Goal: Complete application form: Complete application form

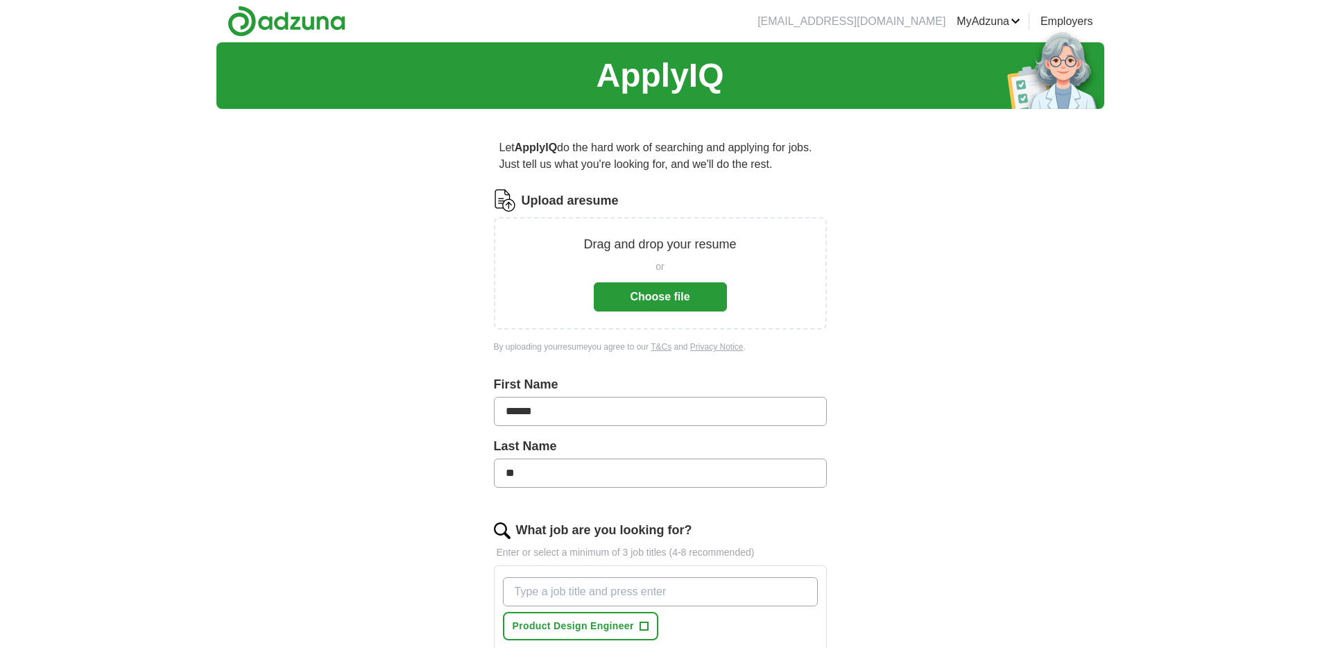
click at [677, 286] on button "Choose file" at bounding box center [660, 296] width 133 height 29
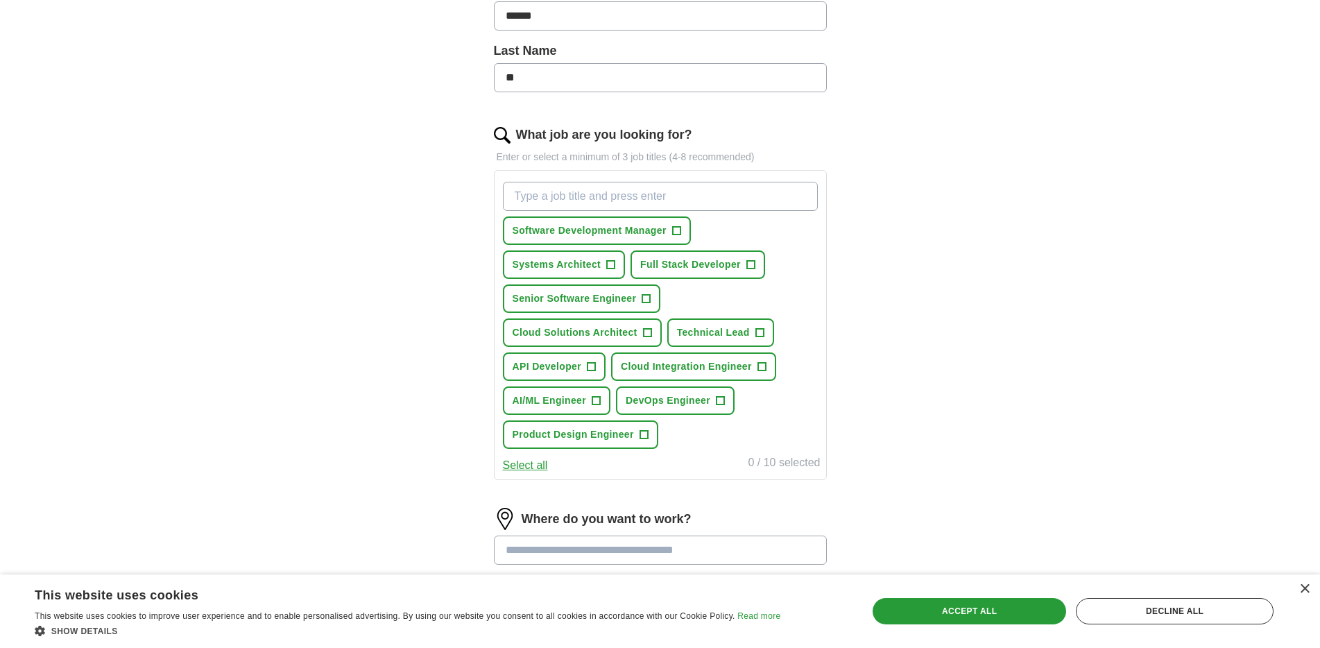
scroll to position [347, 0]
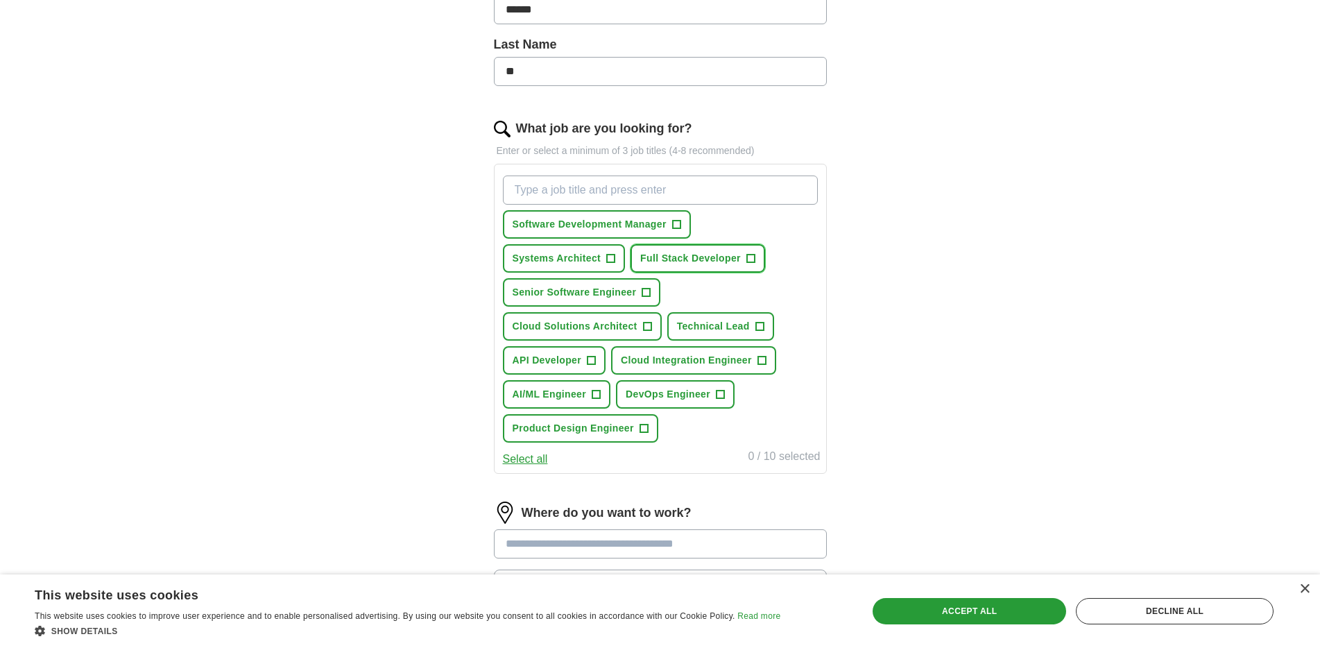
click at [752, 257] on span "+" at bounding box center [750, 258] width 8 height 11
click at [609, 195] on input "What job are you looking for?" at bounding box center [660, 189] width 315 height 29
click at [707, 358] on span "Cloud Integration Engineer" at bounding box center [686, 360] width 131 height 15
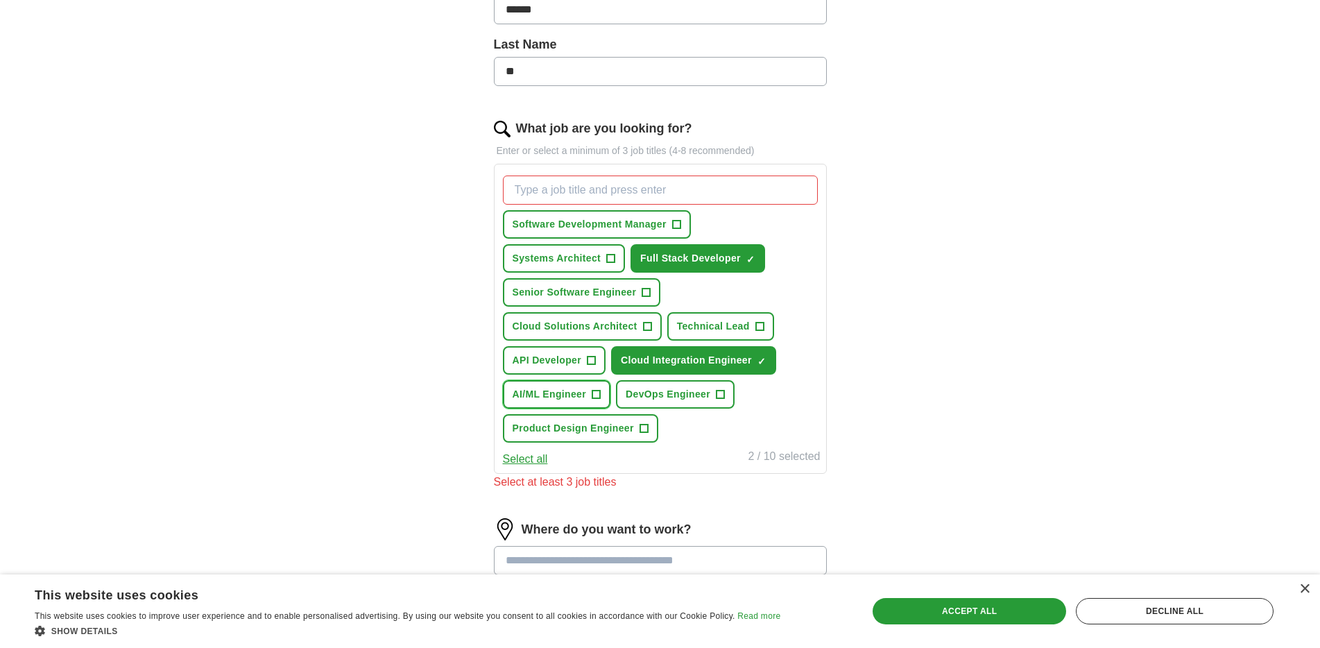
click at [584, 397] on span "AI/ML Engineer" at bounding box center [550, 394] width 74 height 15
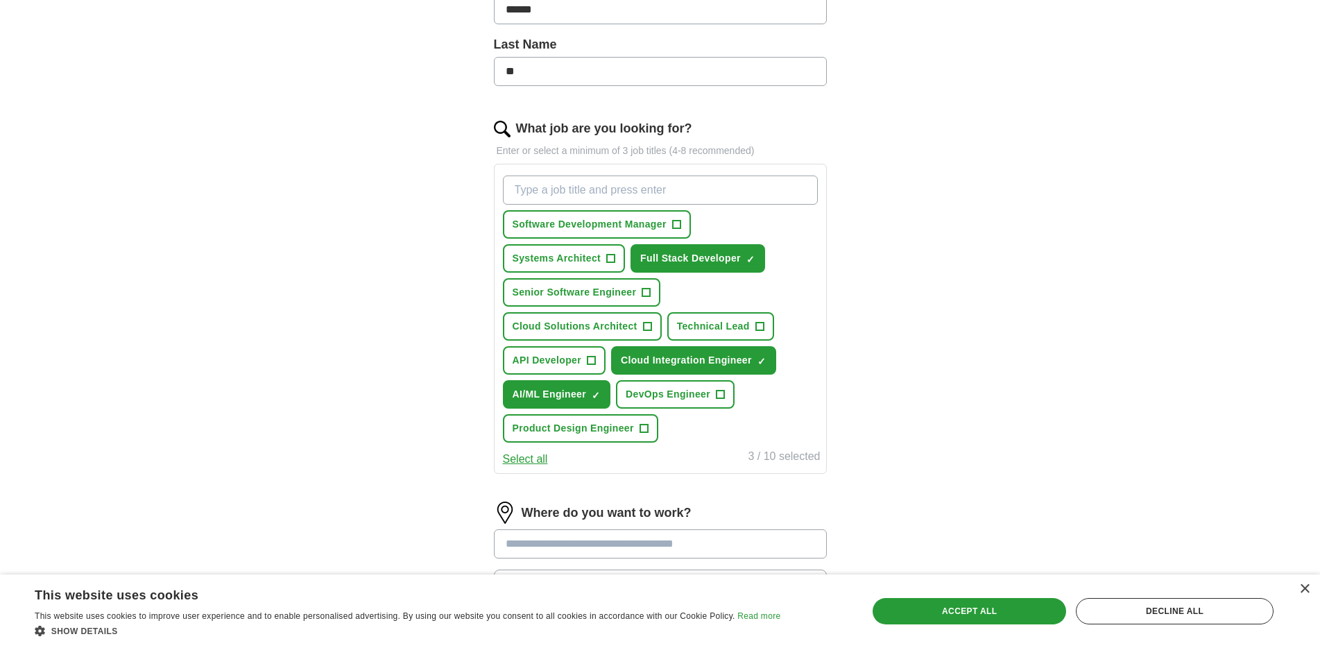
click at [613, 194] on input "What job are you looking for?" at bounding box center [660, 189] width 315 height 29
type input "U"
type input "J"
type input "SOFTWARE ENGINEER"
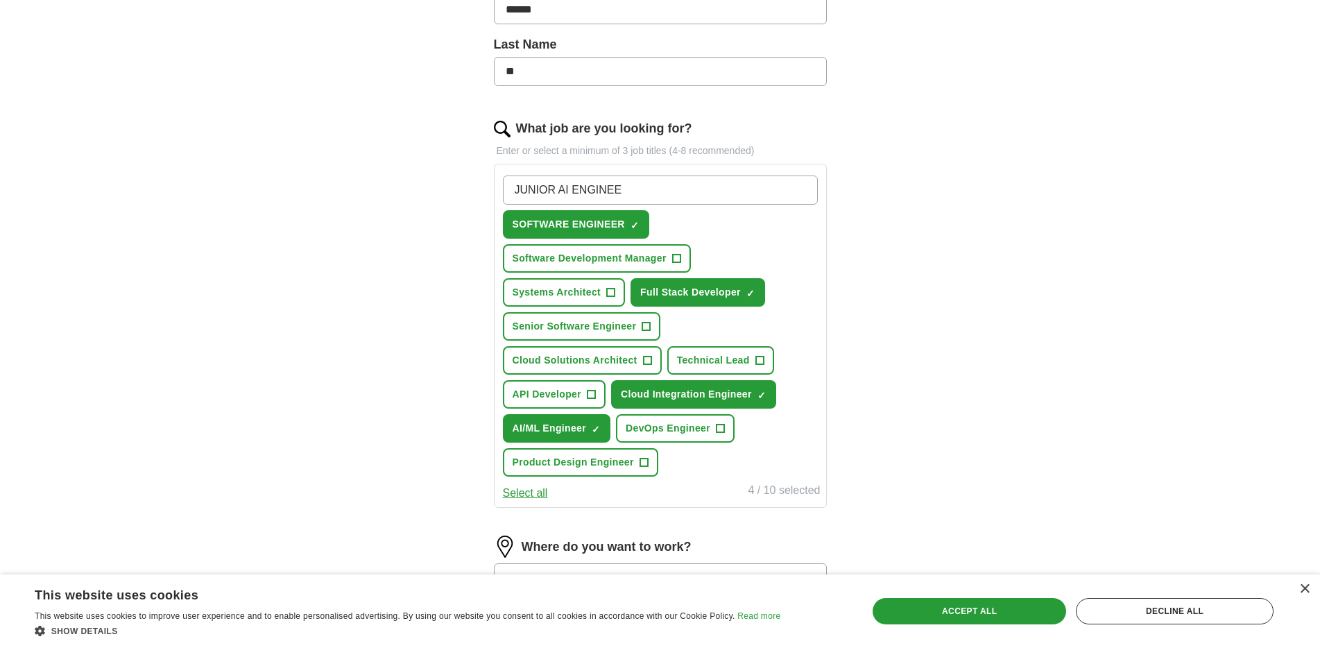
type input "JUNIOR AI ENGINEER"
type input "C"
type input "JUNIOR COMPUTER VISION"
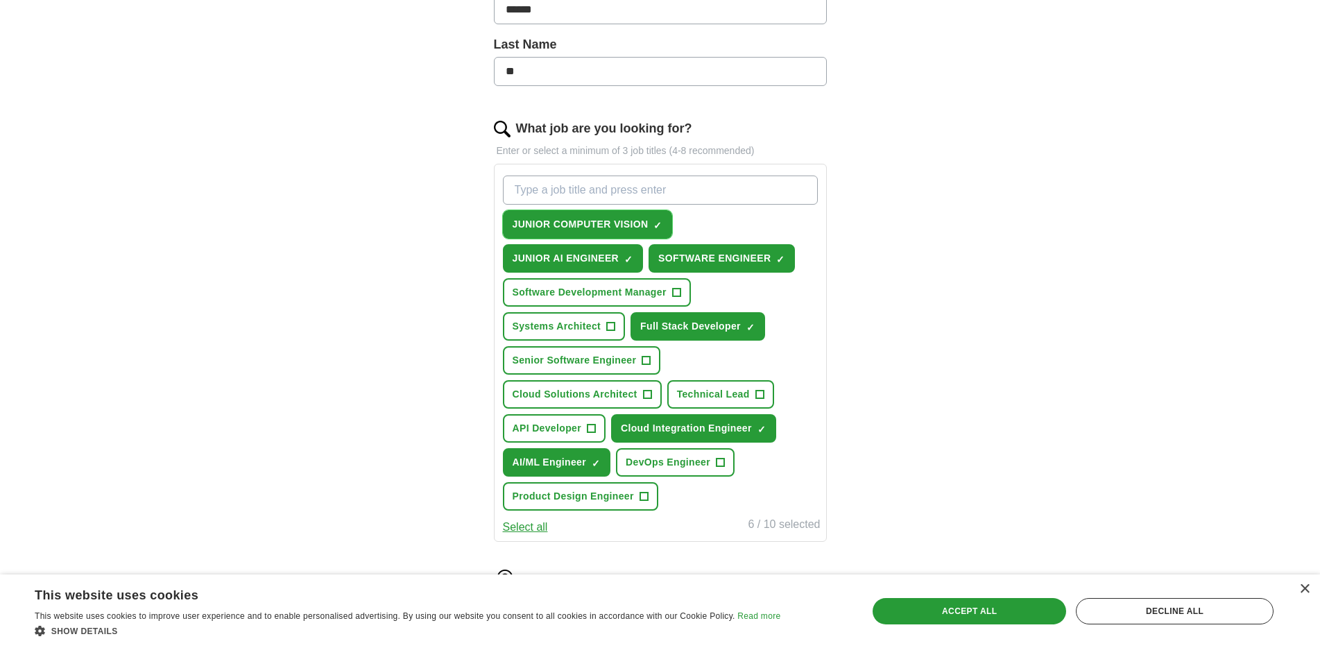
click at [0, 0] on span "×" at bounding box center [0, 0] width 0 height 0
click at [660, 196] on input "What job are you looking for?" at bounding box center [660, 189] width 315 height 29
click at [655, 221] on span "+" at bounding box center [658, 224] width 8 height 11
click at [660, 201] on input "What job are you looking for?" at bounding box center [660, 189] width 315 height 29
type input "J"
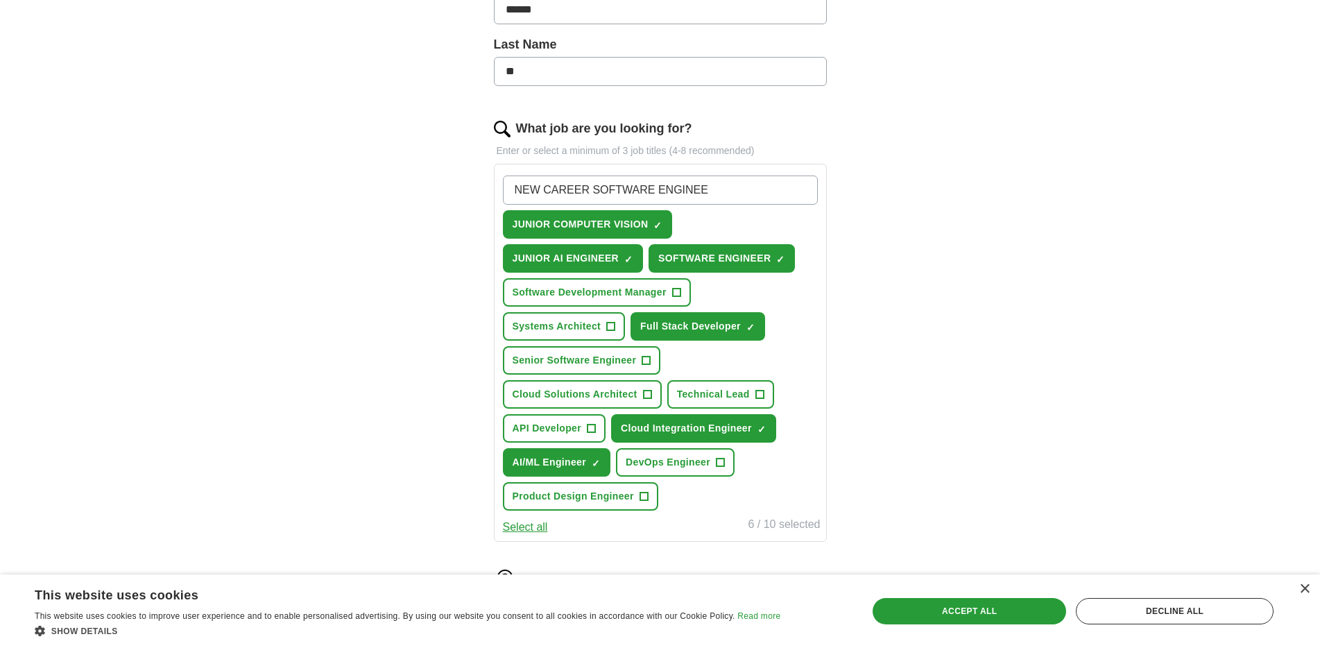
type input "NEW CAREER SOFTWARE ENGINEER"
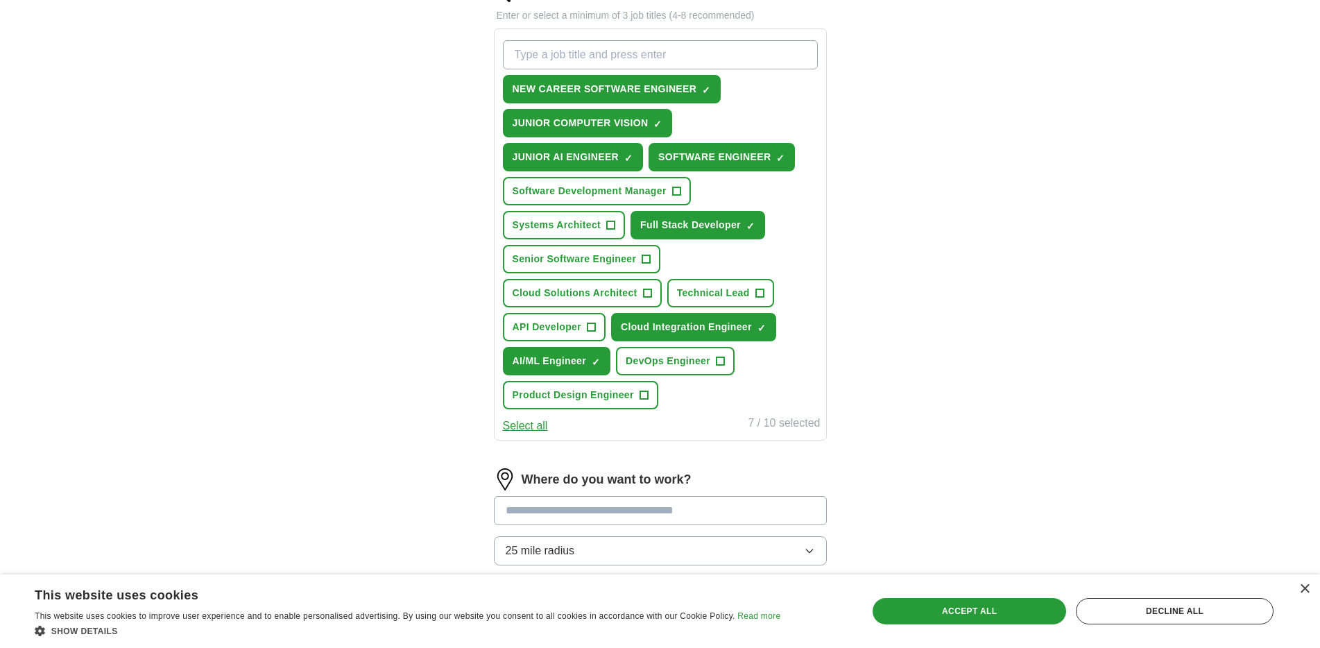
scroll to position [486, 0]
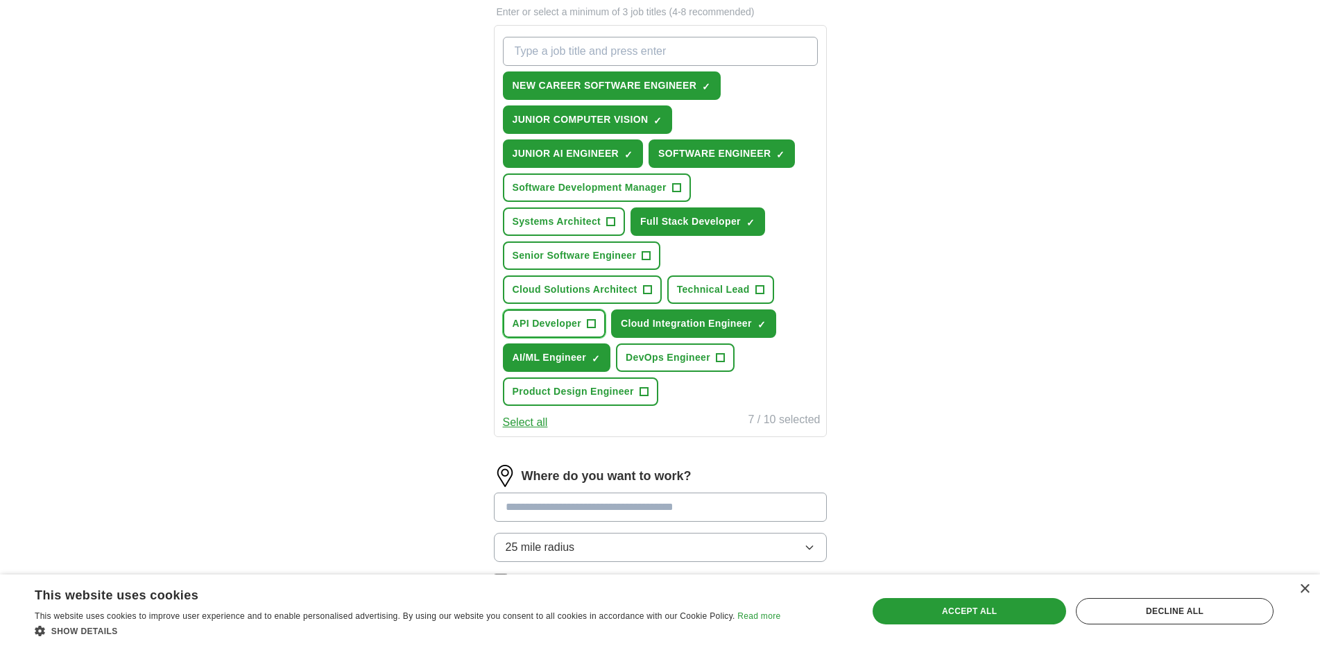
click at [579, 325] on span "API Developer" at bounding box center [547, 323] width 69 height 15
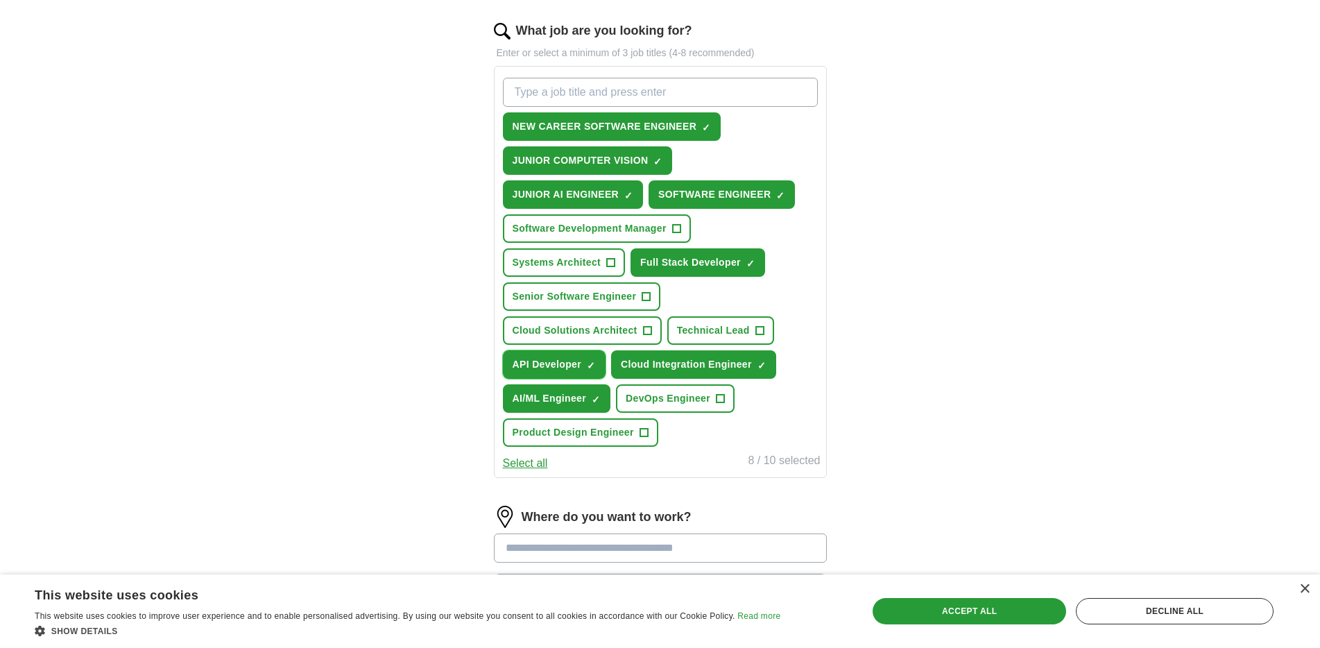
scroll to position [347, 0]
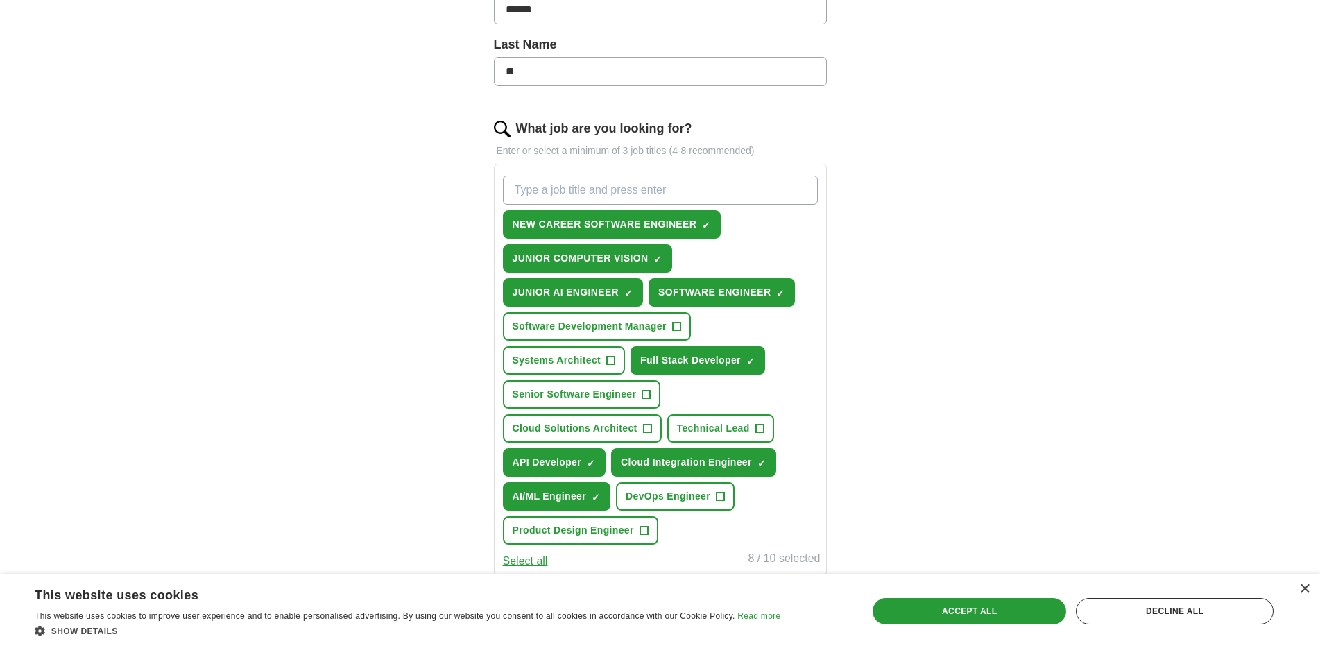
click at [657, 180] on input "What job are you looking for?" at bounding box center [660, 189] width 315 height 29
type input "MULESOFT DEVELOPER"
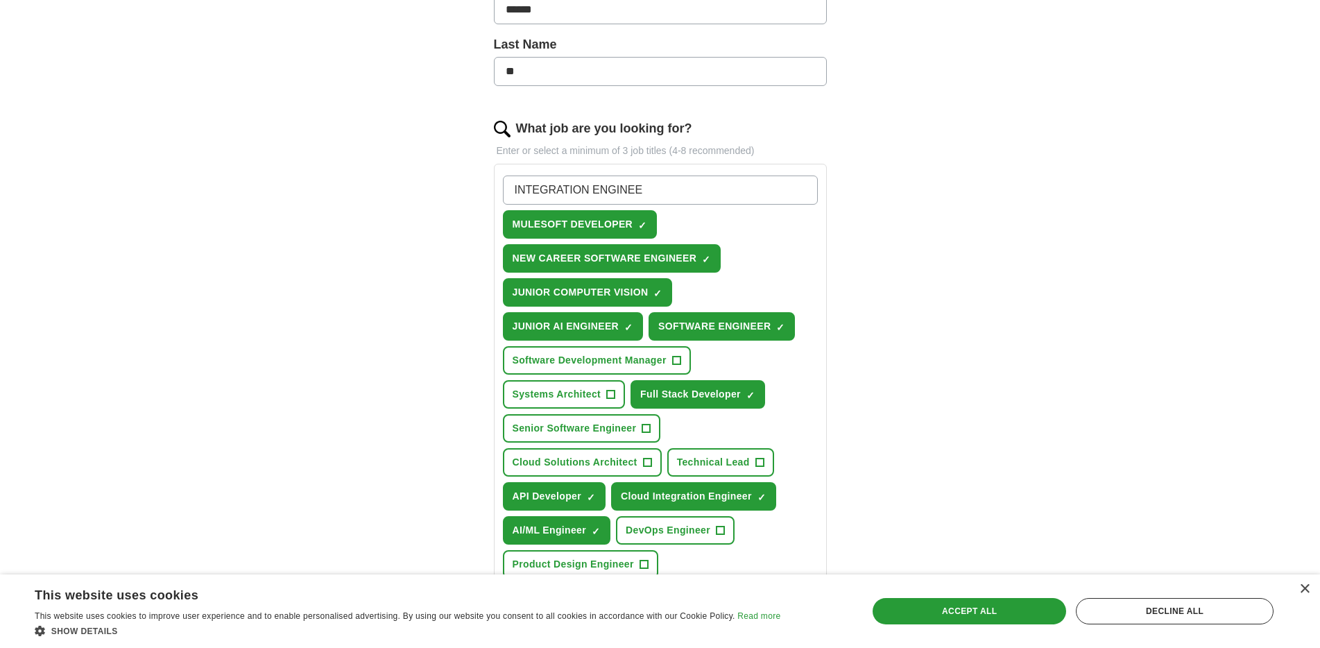
type input "INTEGRATION ENGINEER"
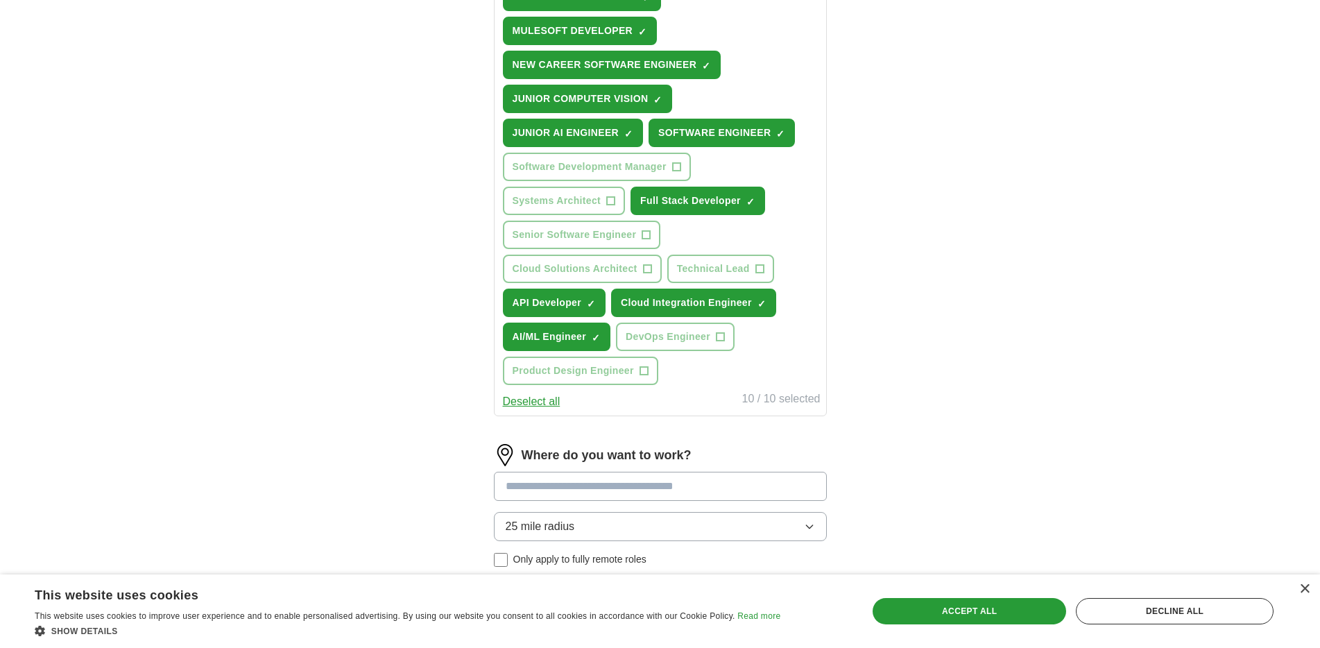
scroll to position [624, 0]
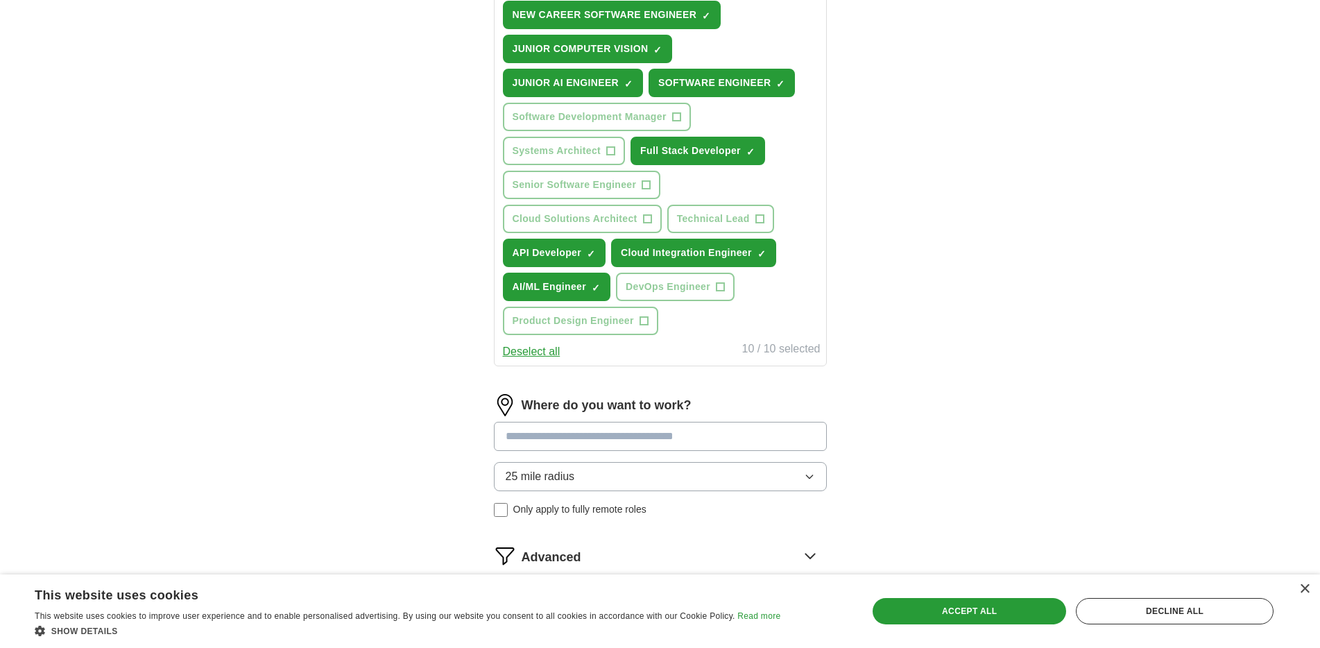
click at [701, 432] on input at bounding box center [660, 436] width 333 height 29
click at [646, 482] on div "Where do you want to work? 25 mile radius Only apply to fully remote roles" at bounding box center [660, 461] width 333 height 134
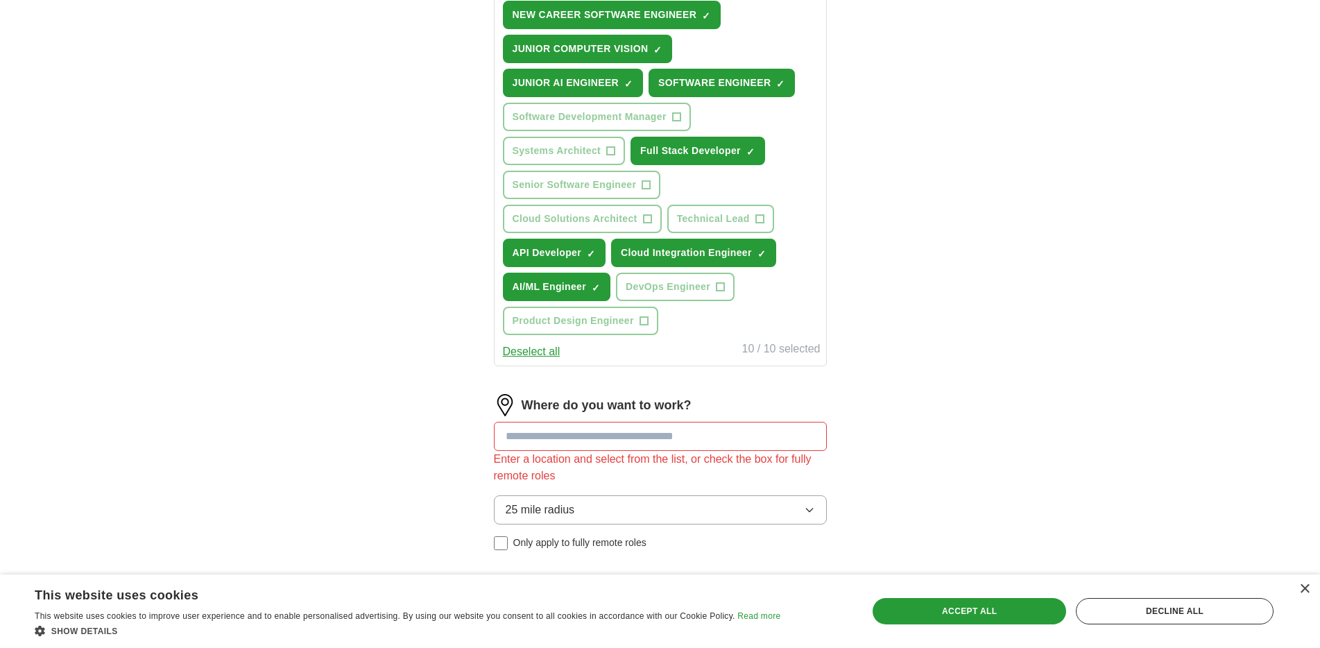
click at [900, 457] on div "ApplyIQ Let ApplyIQ do the hard work of searching and applying for jobs. Just t…" at bounding box center [660, 59] width 888 height 1282
click at [746, 431] on input at bounding box center [660, 436] width 333 height 29
type input "*******"
click at [494, 633] on button "Start applying for jobs" at bounding box center [660, 647] width 333 height 29
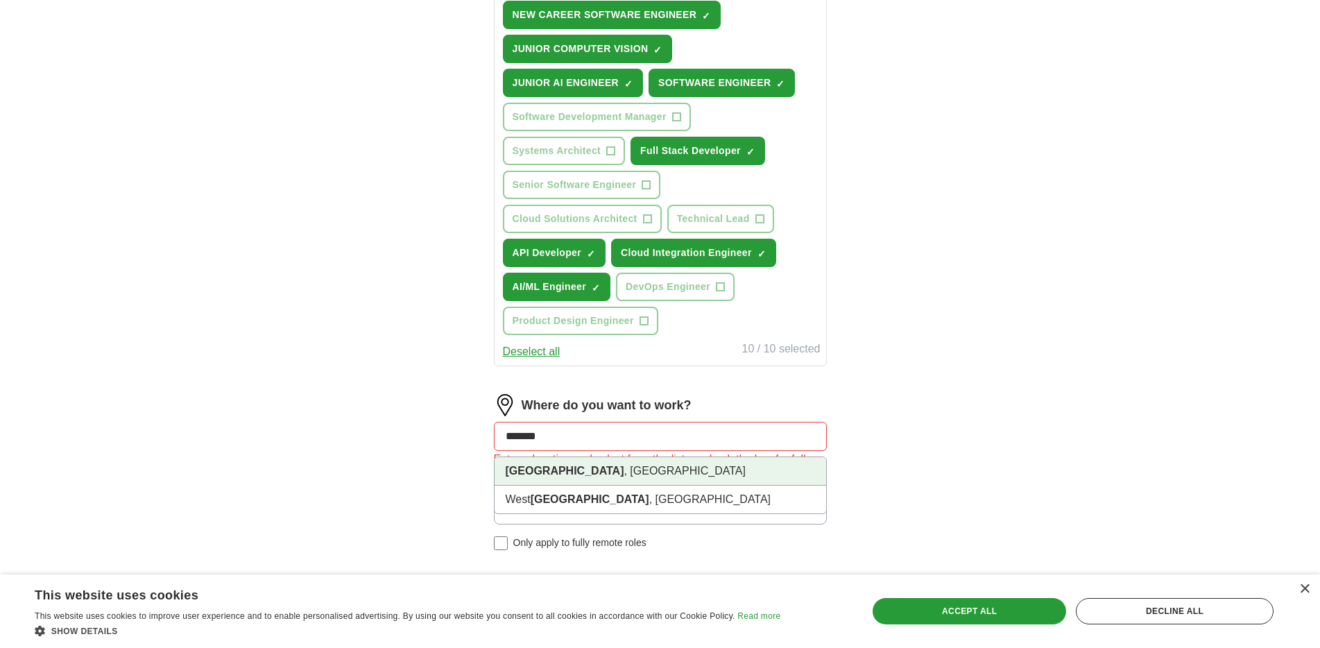
click at [739, 476] on li "[GEOGRAPHIC_DATA] , [GEOGRAPHIC_DATA]" at bounding box center [661, 471] width 332 height 28
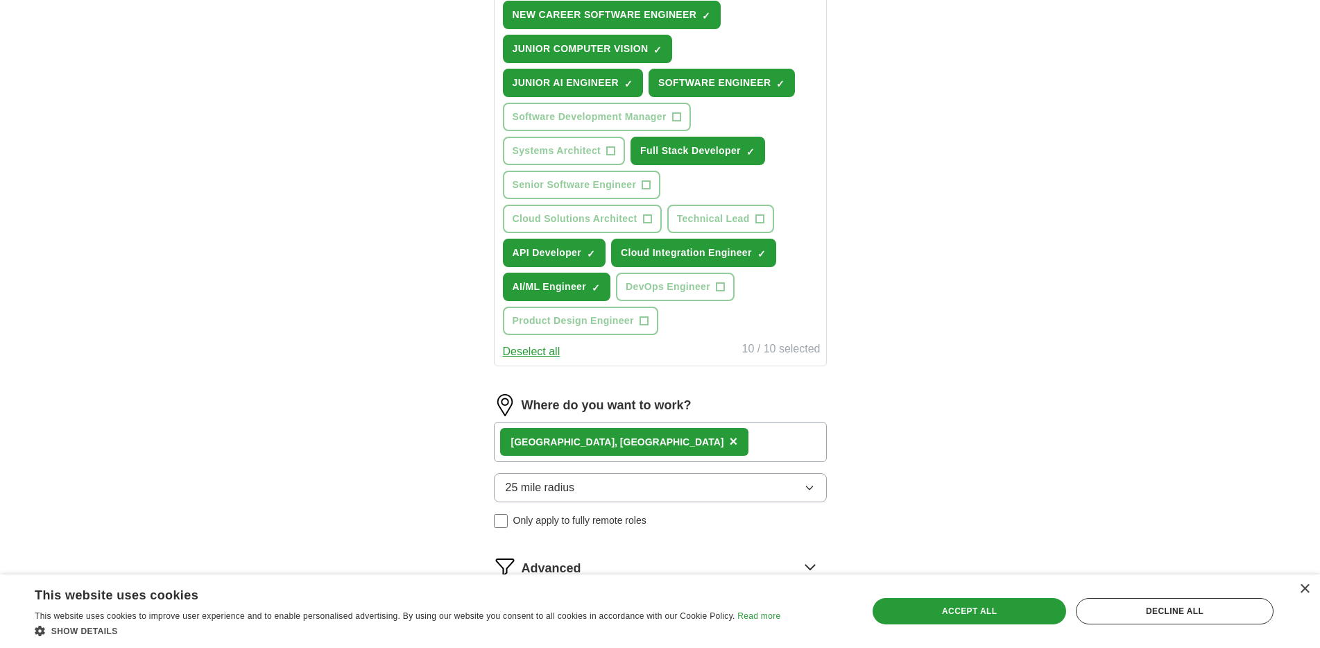
click at [693, 445] on div "[GEOGRAPHIC_DATA] , [GEOGRAPHIC_DATA] ×" at bounding box center [660, 442] width 333 height 40
click at [703, 436] on div "[GEOGRAPHIC_DATA] , [GEOGRAPHIC_DATA] ×" at bounding box center [660, 442] width 333 height 40
click at [701, 440] on div "[GEOGRAPHIC_DATA] , [GEOGRAPHIC_DATA] ×" at bounding box center [660, 442] width 333 height 40
click at [632, 443] on div "[GEOGRAPHIC_DATA] , [GEOGRAPHIC_DATA] ×" at bounding box center [660, 442] width 333 height 40
click at [578, 490] on button "25 mile radius" at bounding box center [660, 487] width 333 height 29
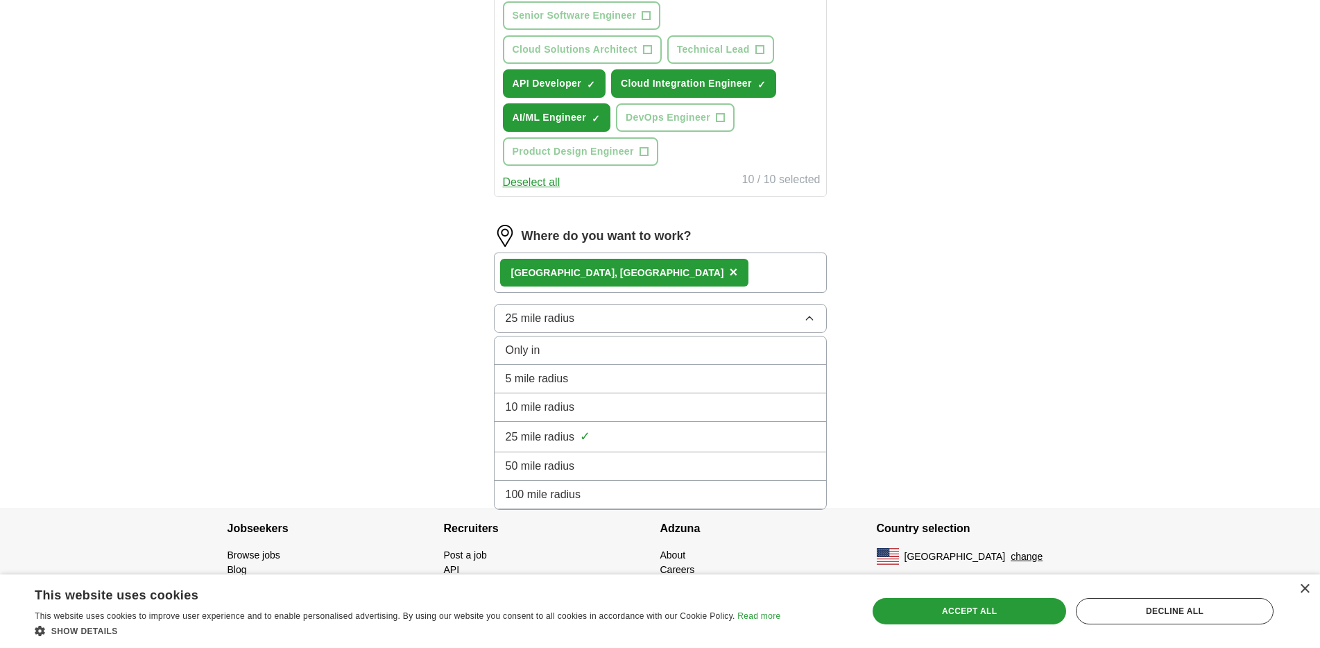
scroll to position [794, 0]
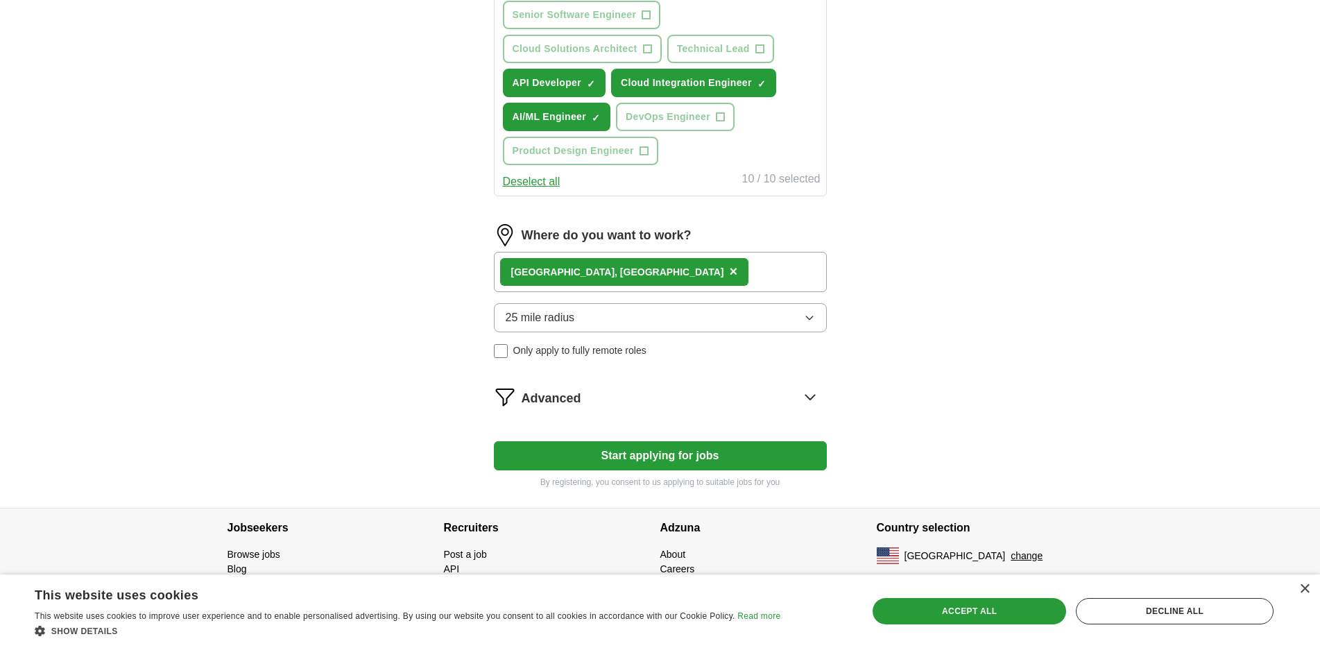
drag, startPoint x: 994, startPoint y: 383, endPoint x: 981, endPoint y: 378, distance: 13.4
click at [729, 266] on span "×" at bounding box center [733, 271] width 8 height 15
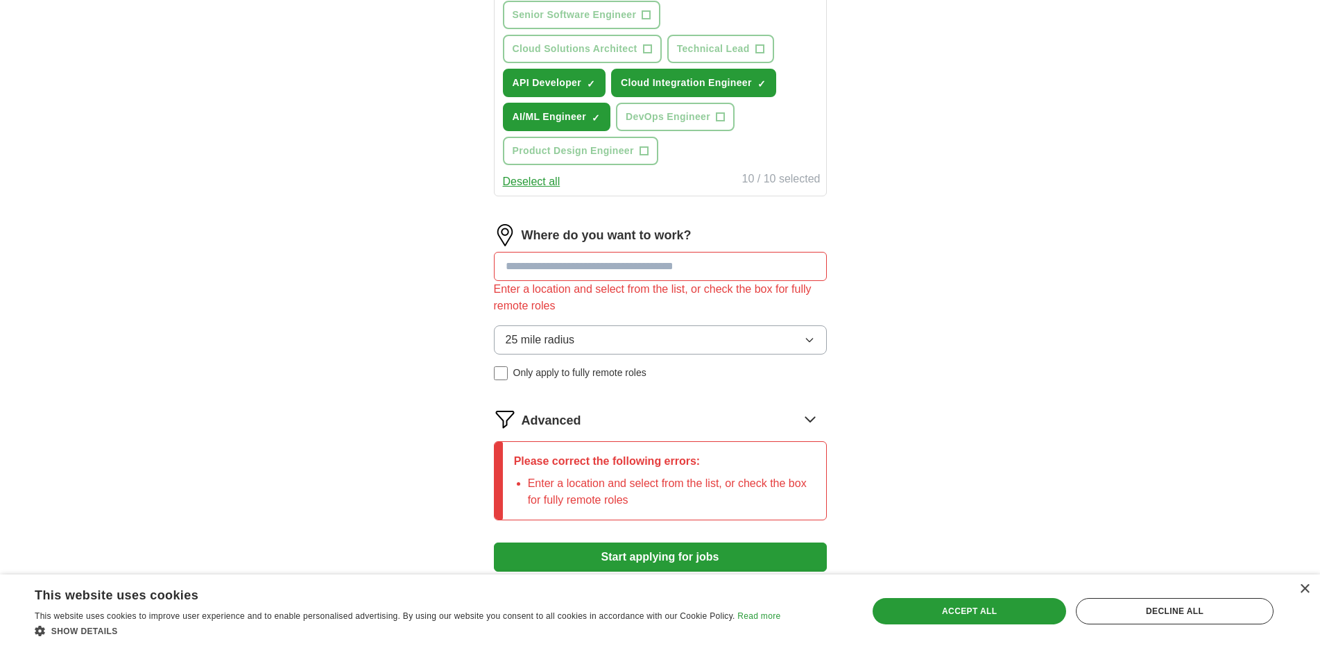
drag, startPoint x: 578, startPoint y: 266, endPoint x: 610, endPoint y: 269, distance: 31.4
click at [606, 271] on input at bounding box center [660, 266] width 333 height 29
type input "******"
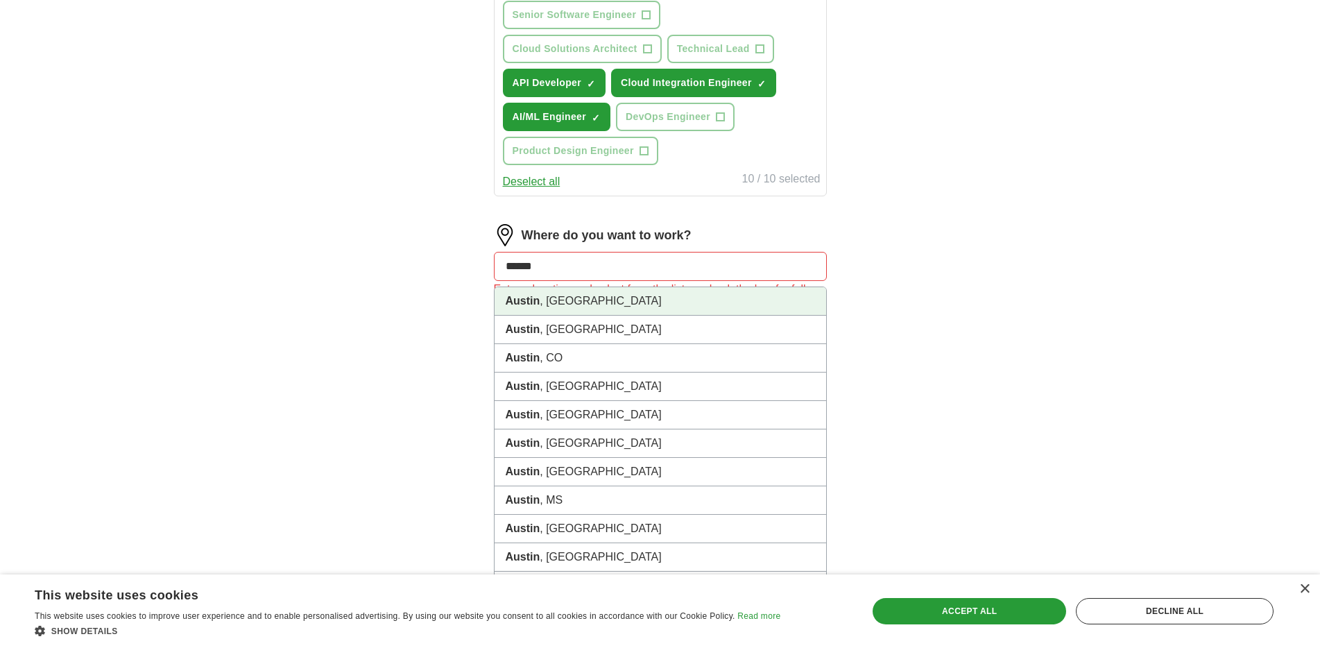
click at [625, 299] on li "[GEOGRAPHIC_DATA] , [GEOGRAPHIC_DATA]" at bounding box center [661, 301] width 332 height 28
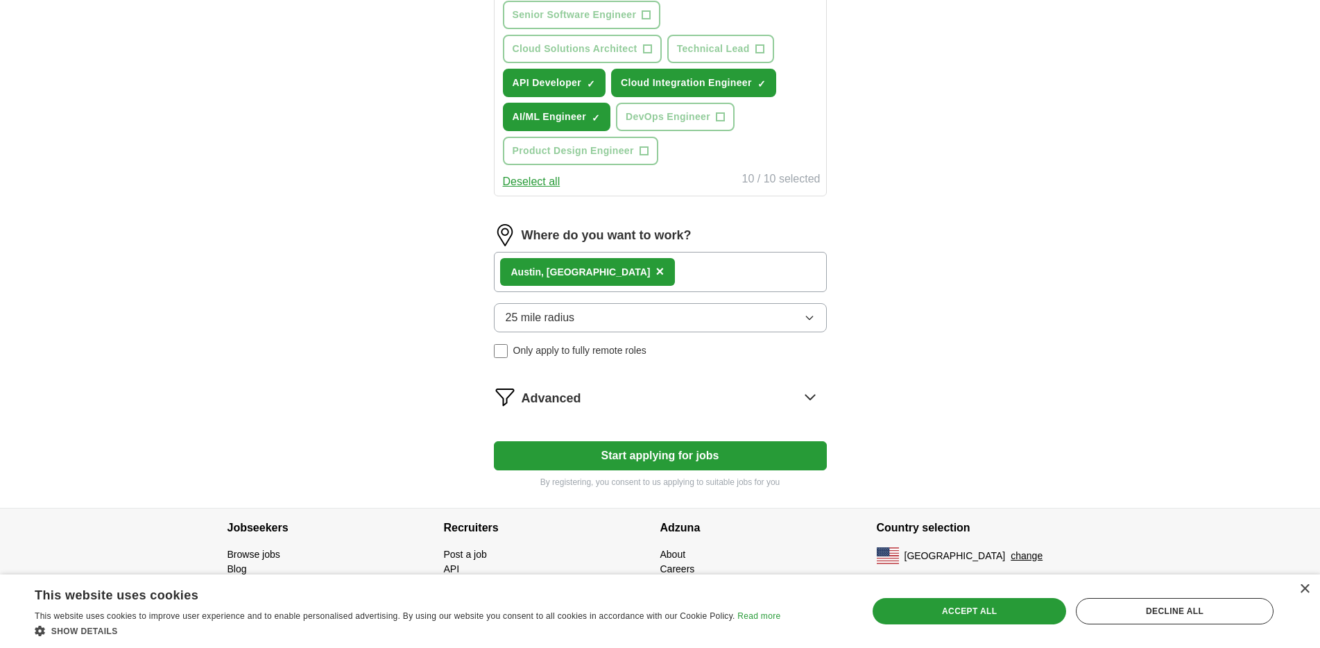
click at [664, 320] on button "25 mile radius" at bounding box center [660, 317] width 333 height 29
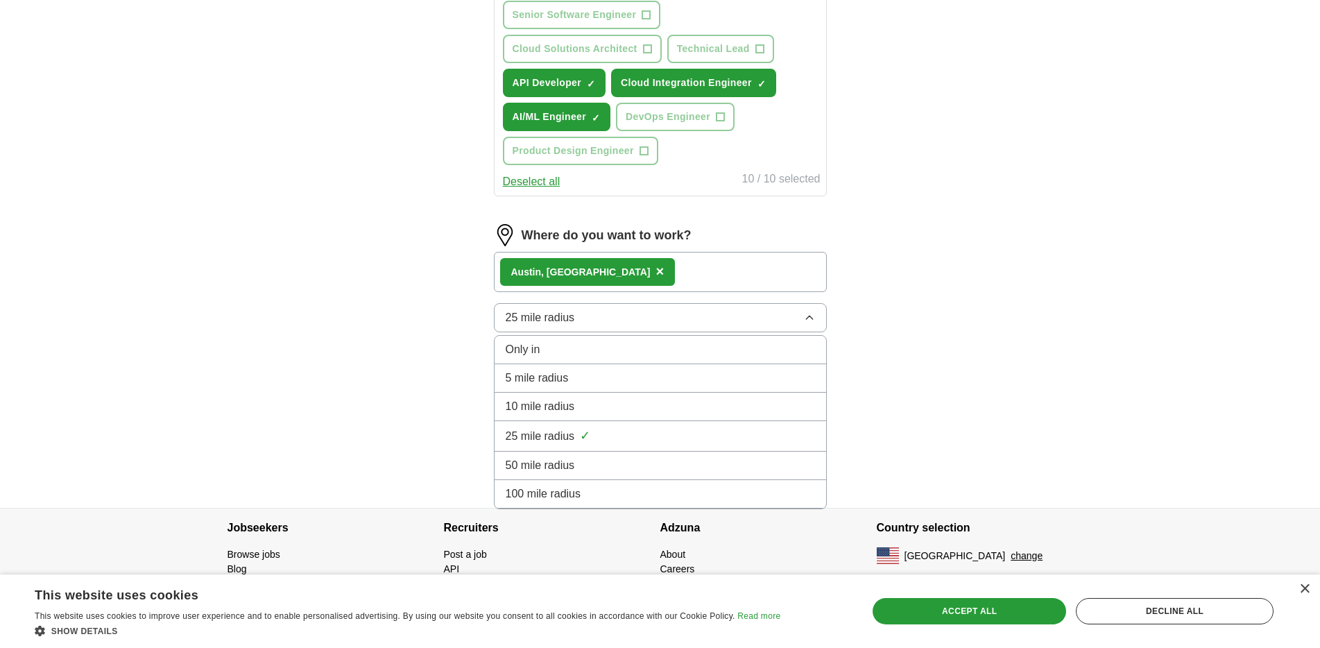
click at [675, 438] on div "25 mile radius ✓" at bounding box center [660, 436] width 309 height 19
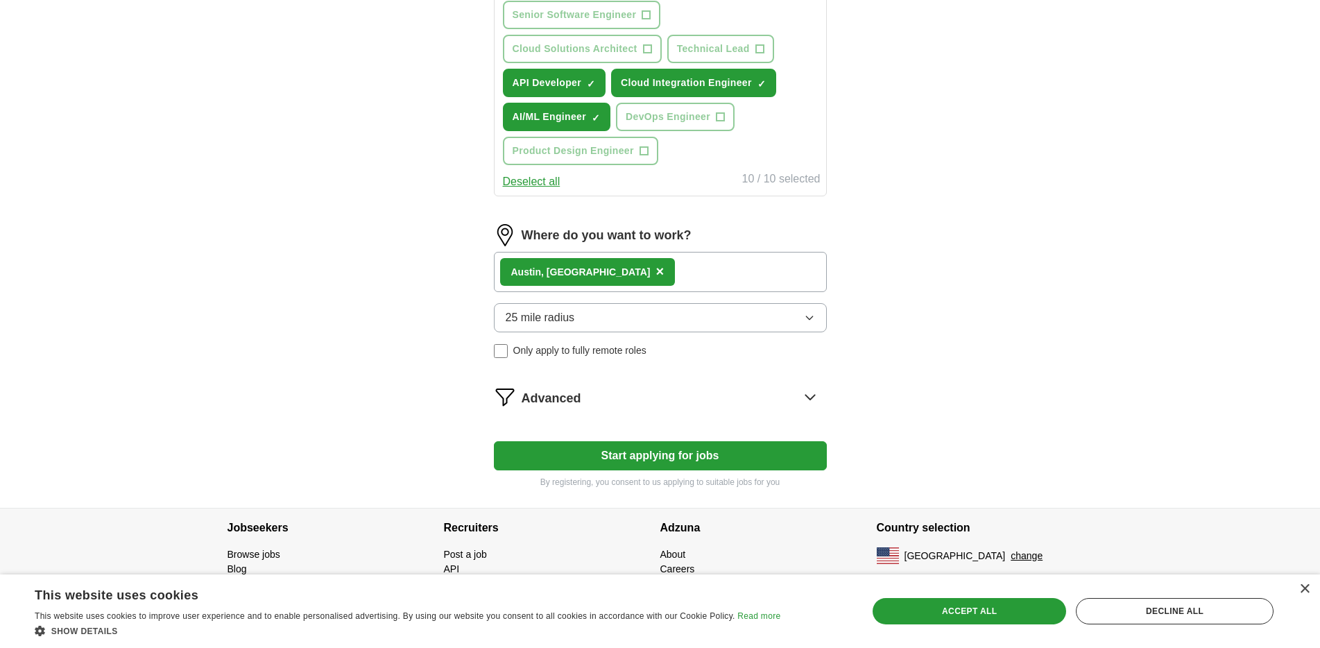
click at [557, 396] on span "Advanced" at bounding box center [552, 398] width 60 height 19
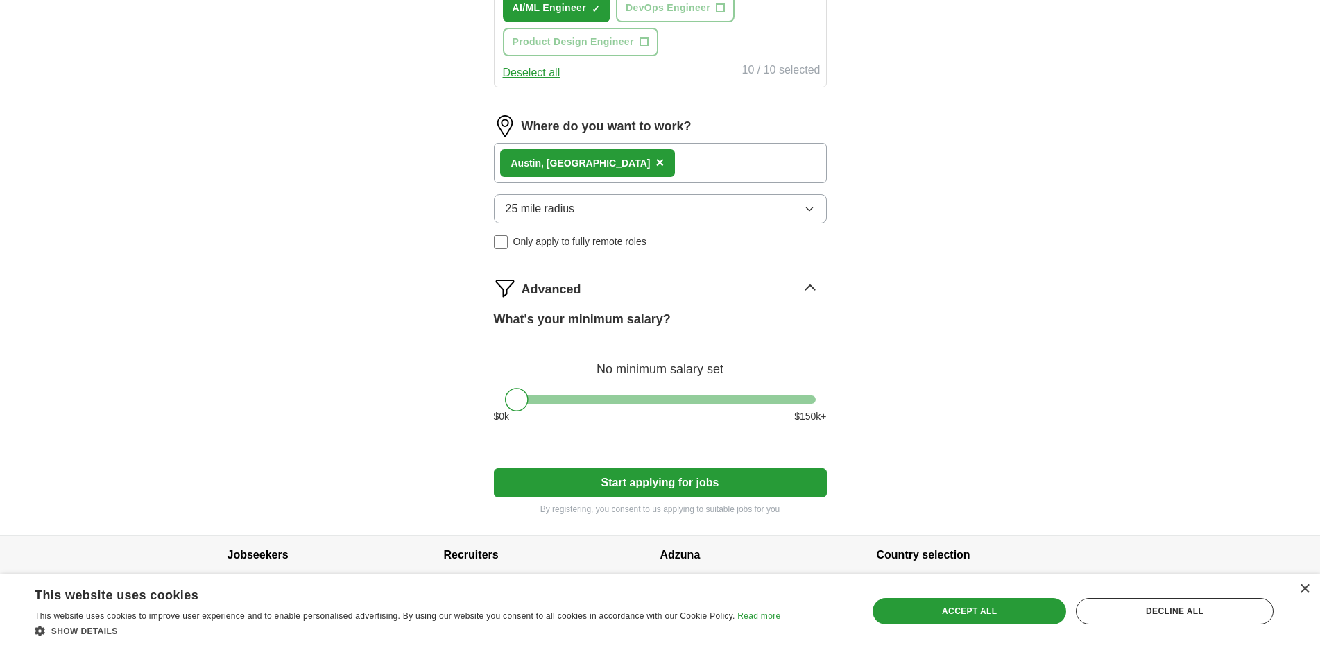
scroll to position [930, 0]
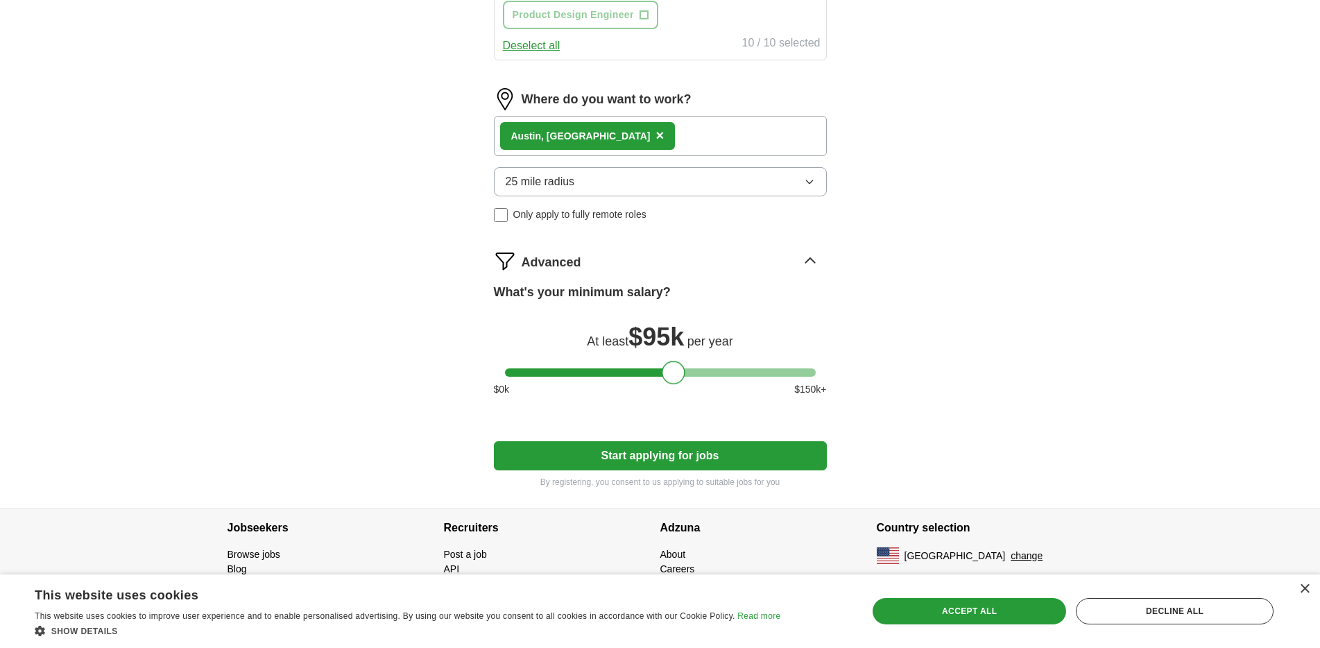
drag, startPoint x: 516, startPoint y: 375, endPoint x: 668, endPoint y: 396, distance: 153.4
click at [668, 396] on div "What's your minimum salary? At least $ 95k per year $ 0 k $ 150 k+" at bounding box center [660, 345] width 333 height 125
click at [672, 379] on div at bounding box center [676, 373] width 24 height 24
click at [673, 454] on button "Start applying for jobs" at bounding box center [660, 455] width 333 height 29
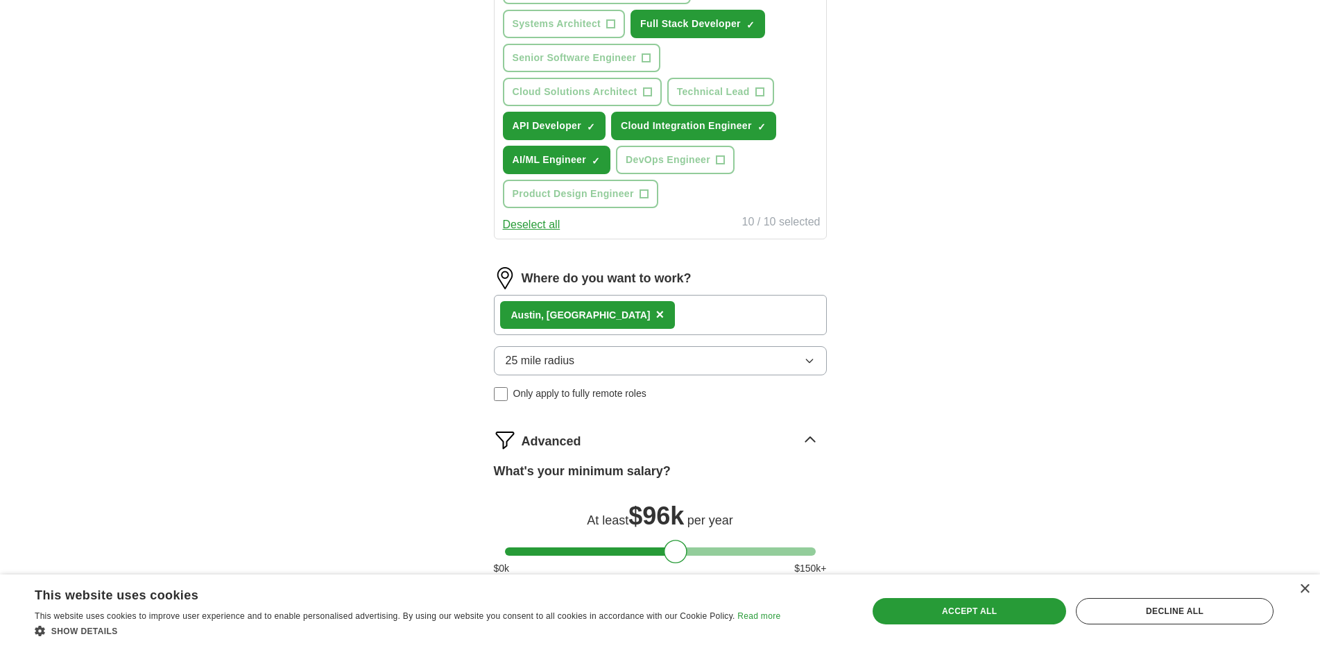
select select "**"
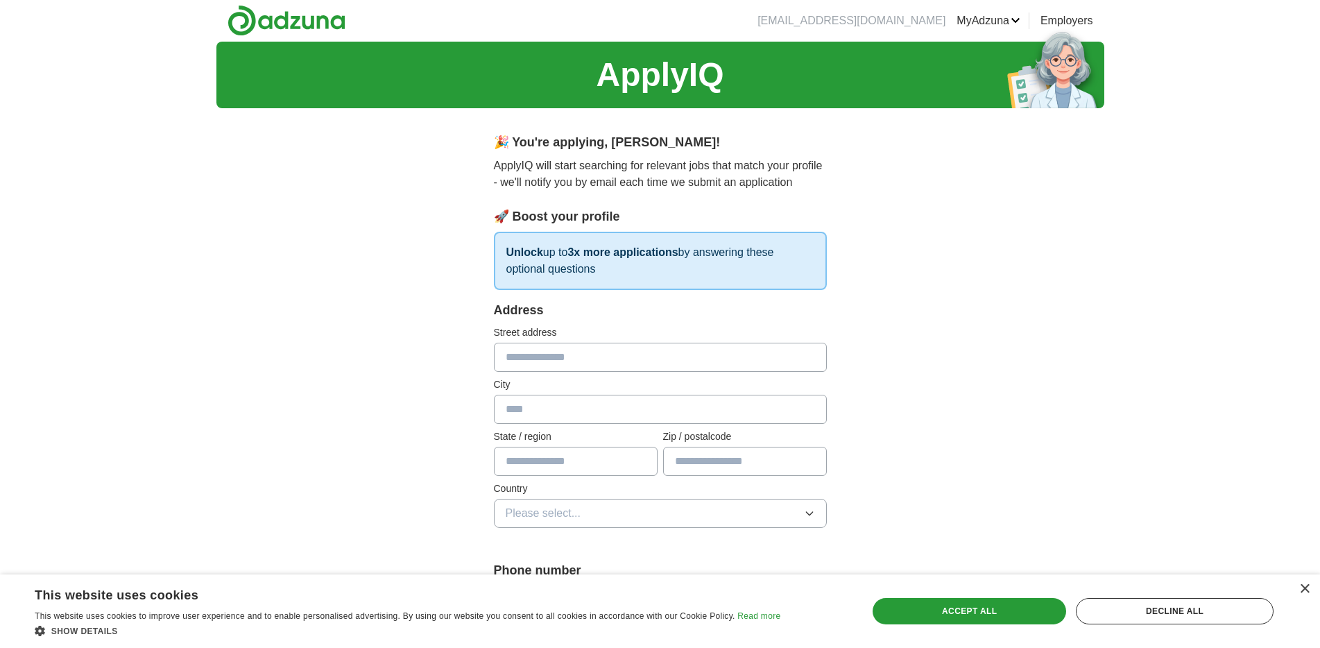
scroll to position [0, 0]
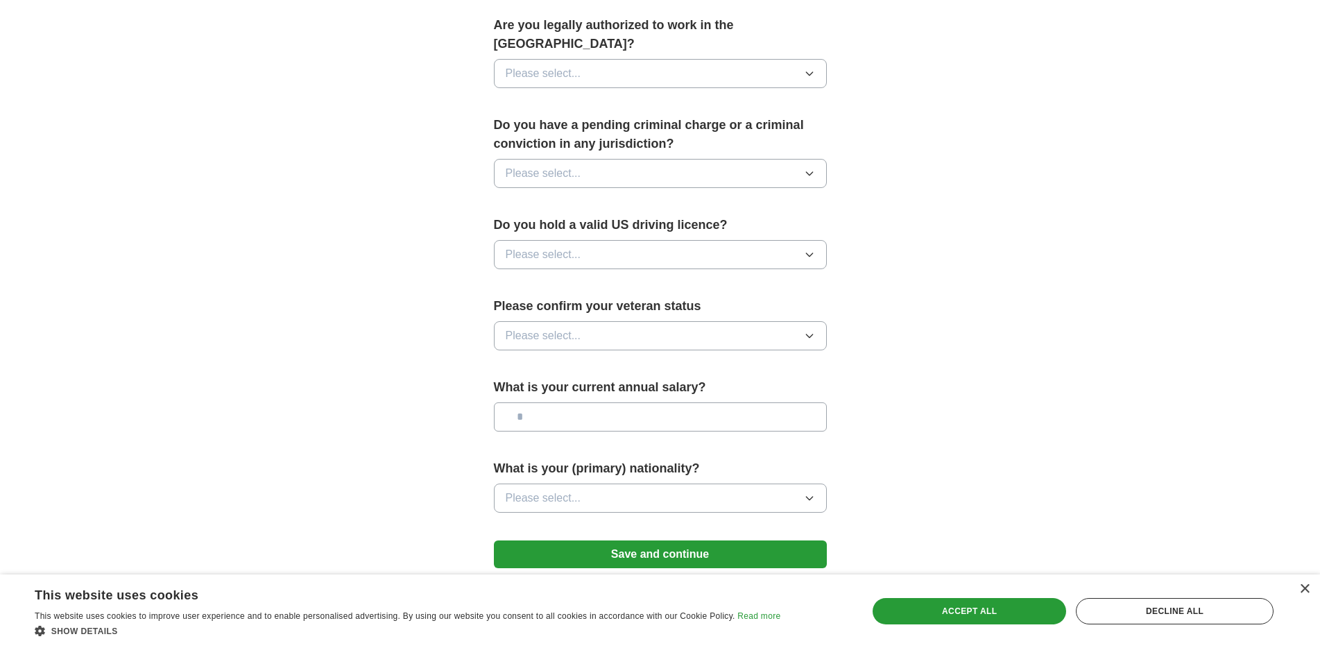
drag, startPoint x: 968, startPoint y: 309, endPoint x: 956, endPoint y: 415, distance: 106.0
